Goal: Use online tool/utility: Utilize a website feature to perform a specific function

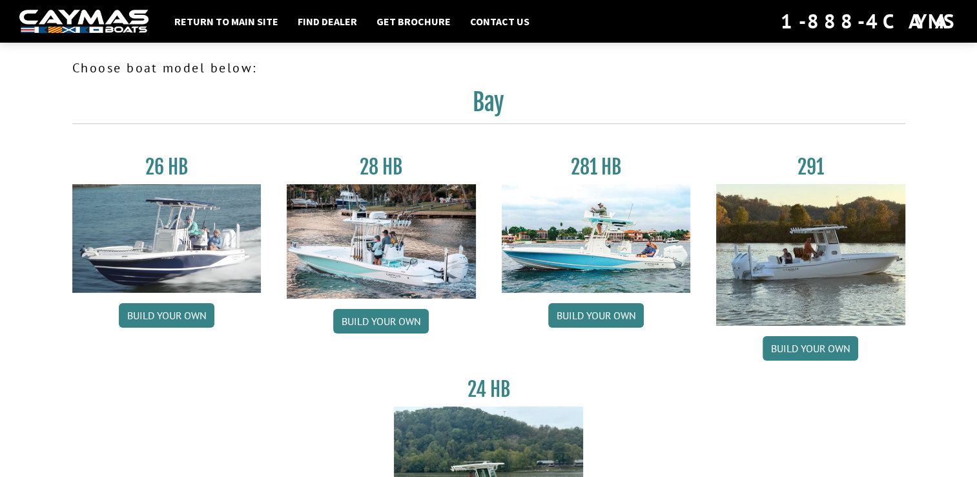
click at [421, 215] on img at bounding box center [381, 241] width 189 height 114
click at [411, 318] on link "Build your own" at bounding box center [381, 321] width 96 height 25
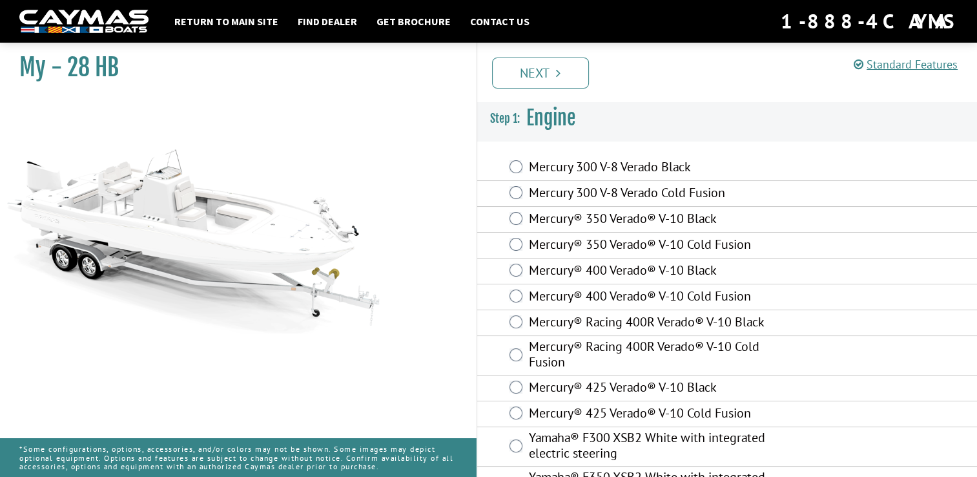
click at [647, 159] on label "Mercury 300 V-8 Verado Black" at bounding box center [663, 168] width 269 height 19
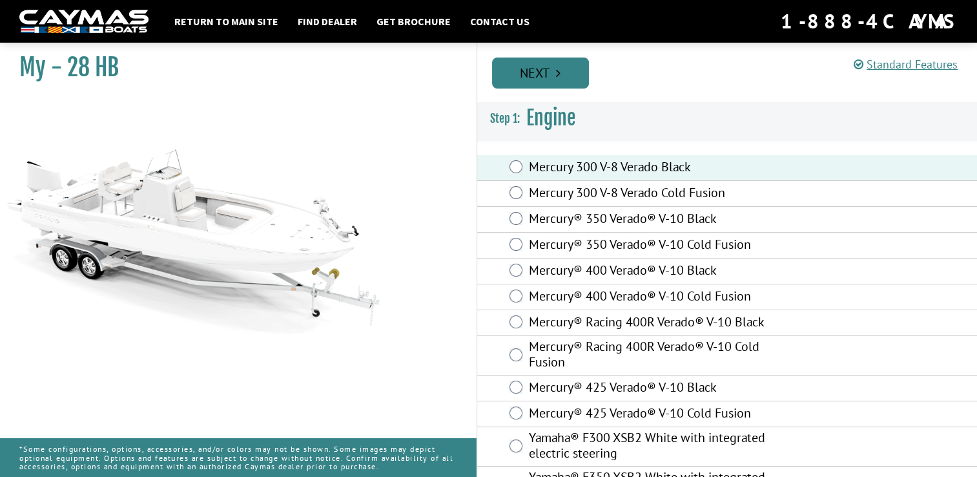
click at [540, 67] on link "Next" at bounding box center [540, 72] width 97 height 31
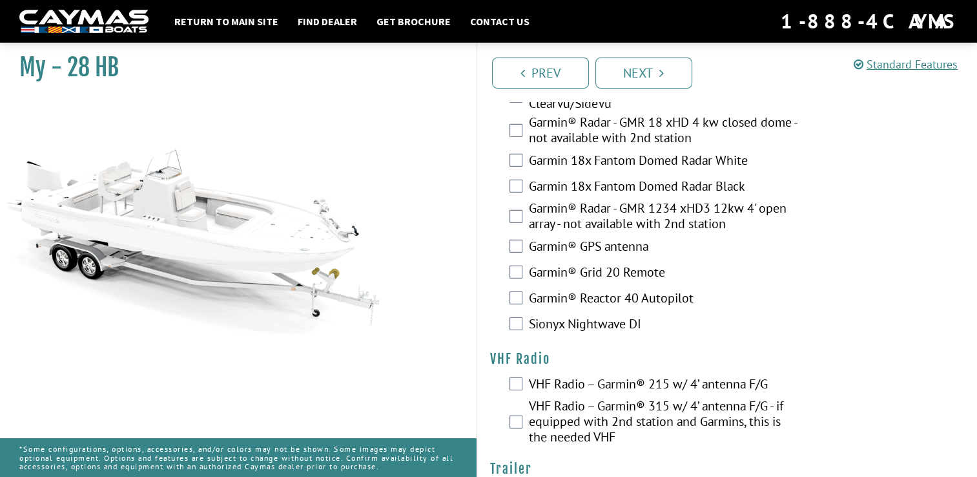
scroll to position [3698, 0]
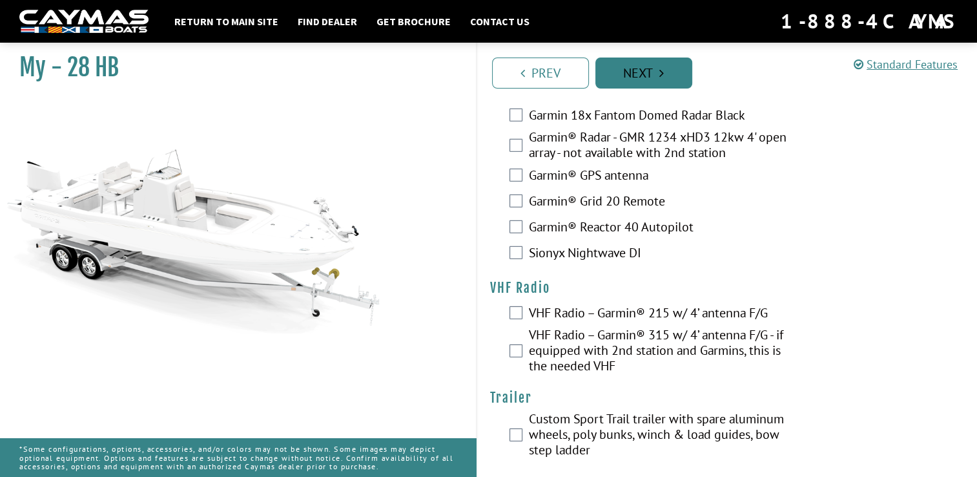
click at [670, 80] on link "Next" at bounding box center [643, 72] width 97 height 31
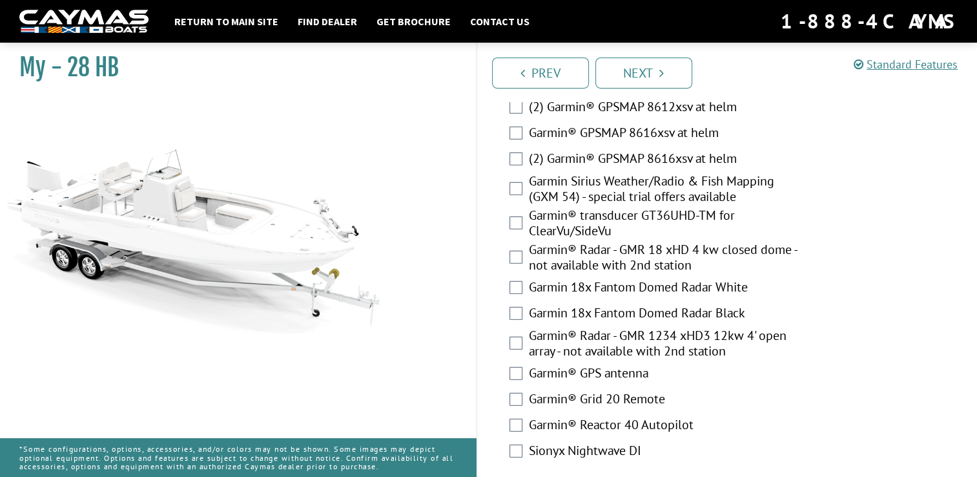
scroll to position [3712, 0]
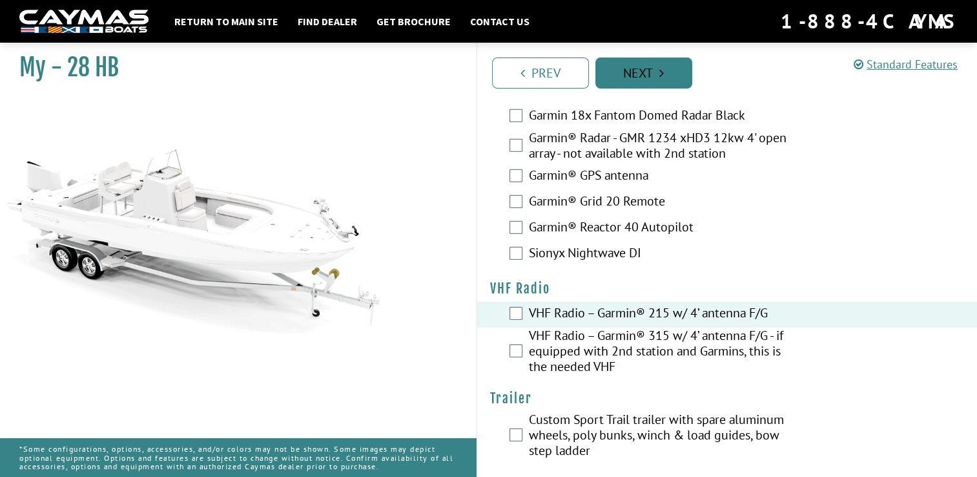
click at [667, 71] on link "Next" at bounding box center [643, 72] width 97 height 31
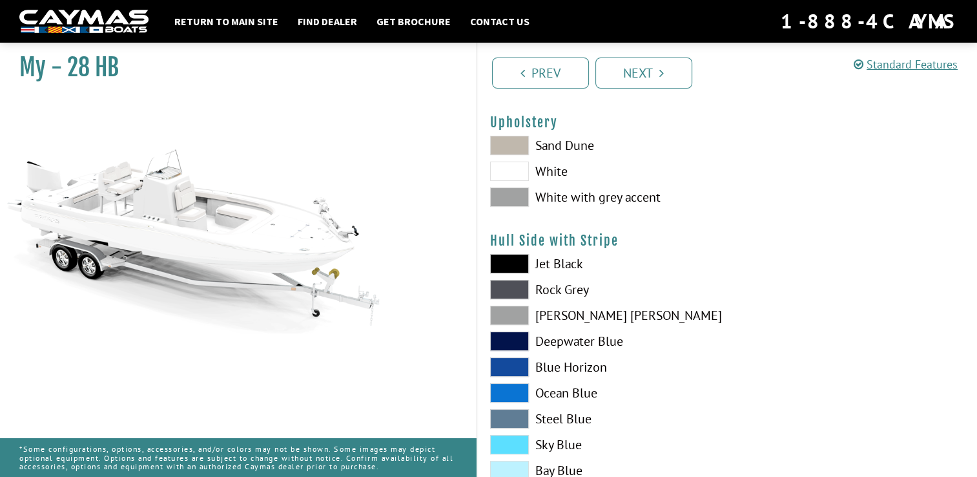
scroll to position [0, 0]
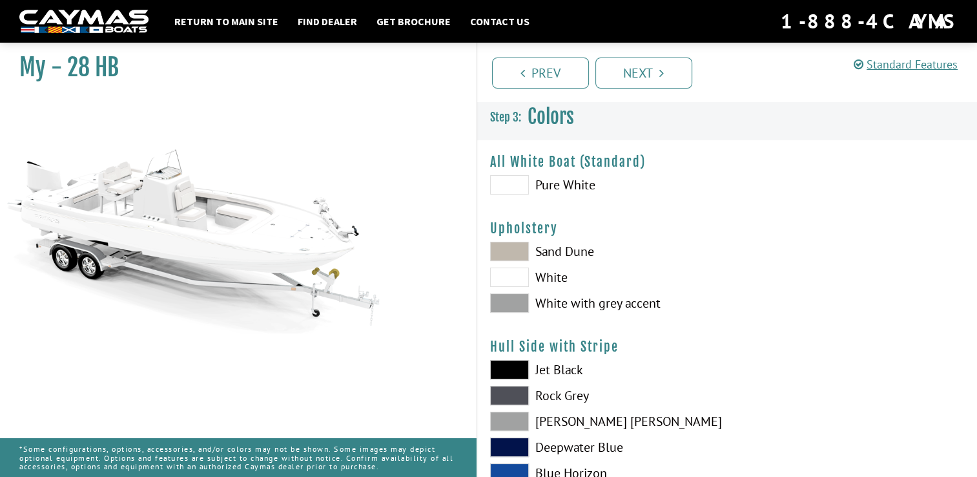
click at [501, 181] on span at bounding box center [509, 184] width 39 height 19
click at [630, 86] on link "Next" at bounding box center [643, 72] width 97 height 31
